Goal: Task Accomplishment & Management: Complete application form

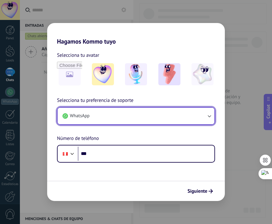
click at [210, 117] on icon "button" at bounding box center [209, 116] width 6 height 6
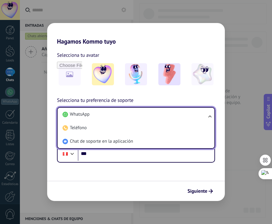
click at [210, 117] on ul "WhatsApp Teléfono Chat de soporte en la aplicación" at bounding box center [136, 128] width 158 height 42
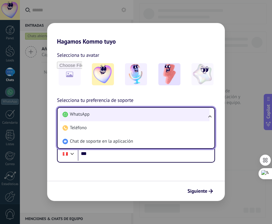
click at [80, 116] on span "WhatsApp" at bounding box center [80, 114] width 20 height 6
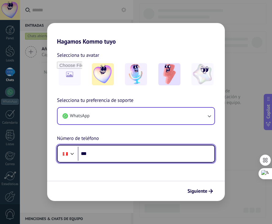
click at [103, 157] on input "***" at bounding box center [146, 153] width 137 height 14
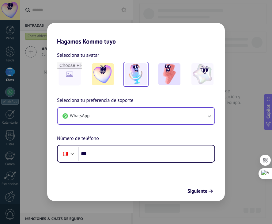
click at [135, 77] on img at bounding box center [136, 74] width 22 height 22
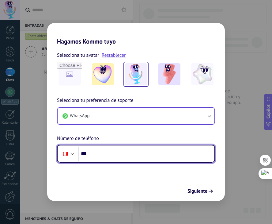
click at [105, 153] on input "***" at bounding box center [146, 153] width 137 height 14
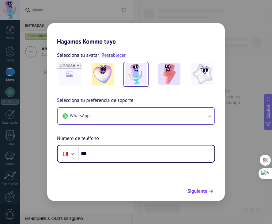
click at [198, 191] on span "Siguiente" at bounding box center [197, 191] width 20 height 4
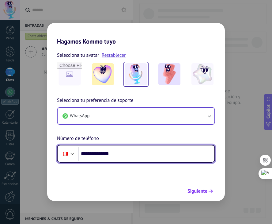
type input "**********"
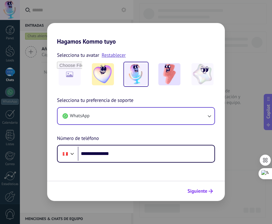
click at [187, 190] on span "Siguiente" at bounding box center [197, 191] width 20 height 4
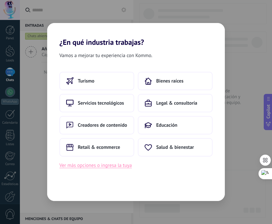
click at [92, 164] on button "Ver más opciones o ingresa la tuya" at bounding box center [95, 165] width 72 height 8
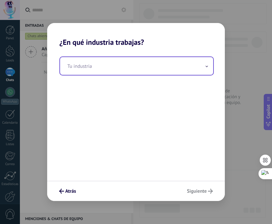
click at [205, 69] on span at bounding box center [206, 66] width 3 height 6
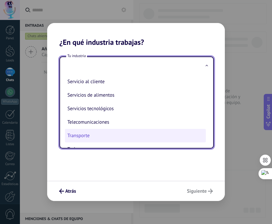
scroll to position [136, 0]
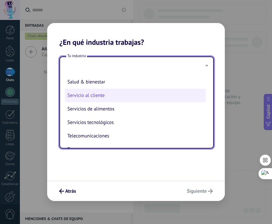
click at [96, 100] on li "Servicio al cliente" at bounding box center [135, 95] width 141 height 13
type input "**********"
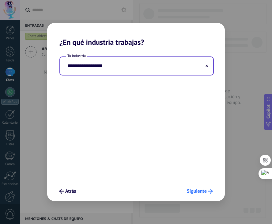
click at [204, 190] on span "Siguiente" at bounding box center [197, 191] width 20 height 4
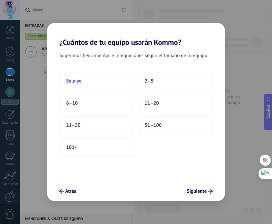
click at [102, 77] on button "Solo yo" at bounding box center [96, 81] width 75 height 18
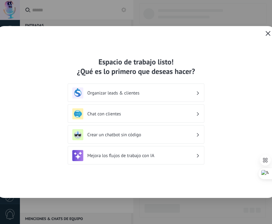
click at [265, 32] on button "button" at bounding box center [268, 33] width 8 height 9
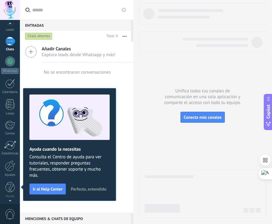
scroll to position [0, 0]
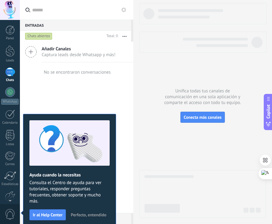
click at [194, 142] on div at bounding box center [202, 110] width 127 height 214
click at [120, 85] on div "Añadir Canales Captura leads desde Whatsapp y más! No se encontraron conversaci…" at bounding box center [76, 127] width 113 height 171
click at [11, 73] on div at bounding box center [10, 71] width 10 height 9
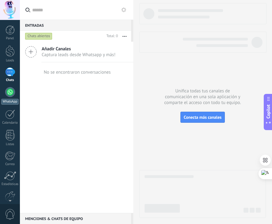
click at [10, 95] on div at bounding box center [10, 92] width 10 height 10
